Goal: Information Seeking & Learning: Understand process/instructions

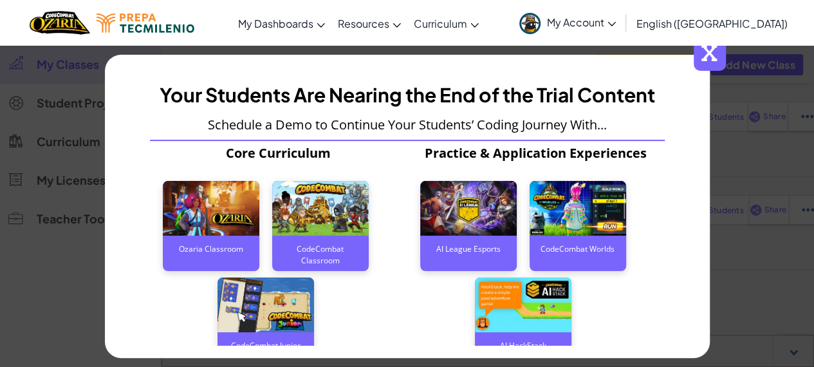
click at [715, 51] on span "x" at bounding box center [710, 55] width 32 height 32
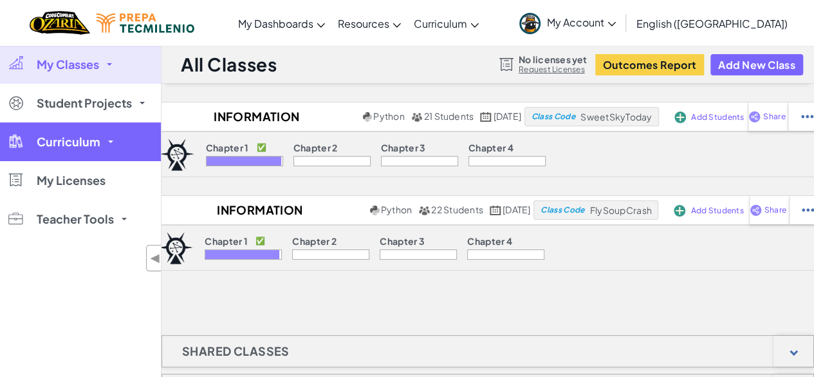
click at [111, 136] on link "Curriculum" at bounding box center [80, 141] width 161 height 39
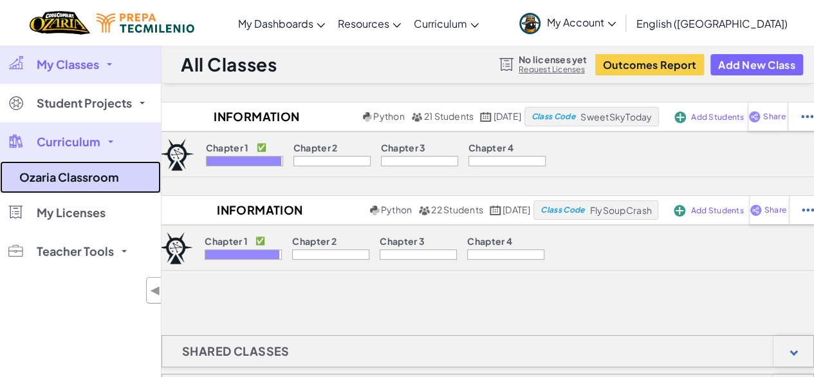
click at [93, 171] on link "Ozaria Classroom" at bounding box center [80, 177] width 161 height 32
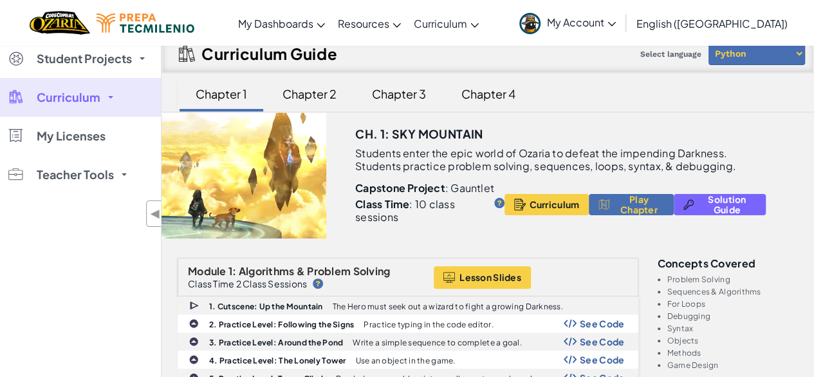
scroll to position [64, 0]
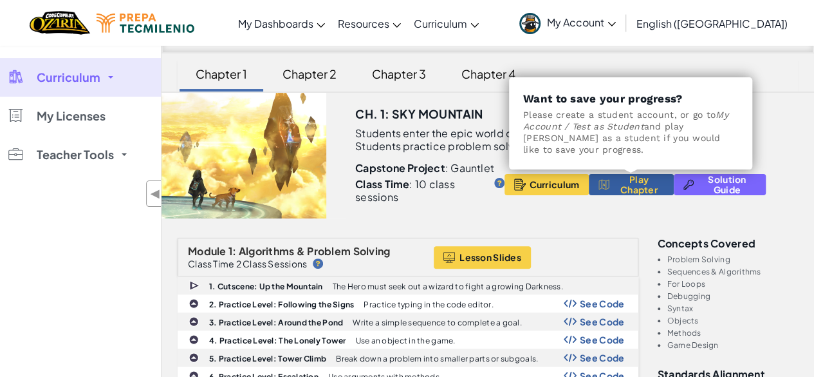
click at [640, 190] on span "Play Chapter" at bounding box center [639, 184] width 50 height 21
click at [632, 188] on span "Play Chapter" at bounding box center [639, 184] width 50 height 21
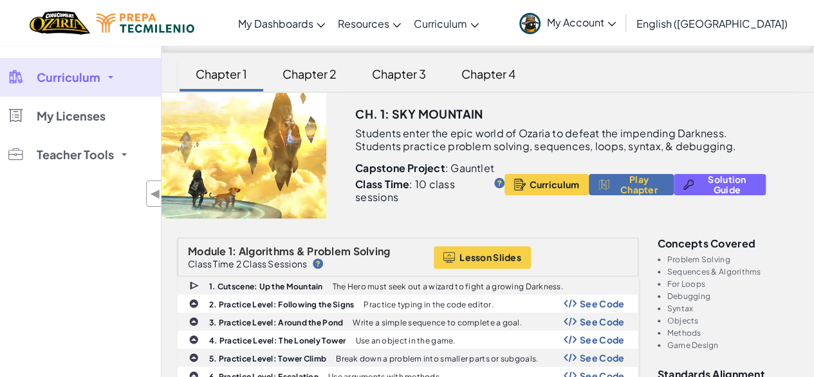
click at [308, 64] on div "Chapter 2" at bounding box center [310, 74] width 80 height 30
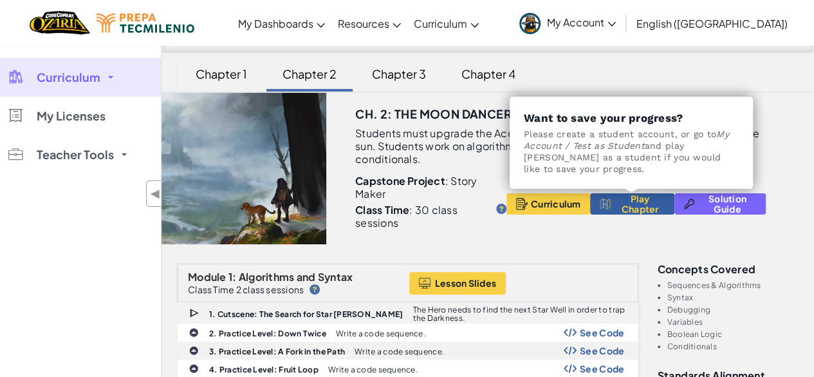
click at [643, 196] on span "Play Chapter" at bounding box center [640, 203] width 50 height 21
